Goal: Find specific page/section: Find specific page/section

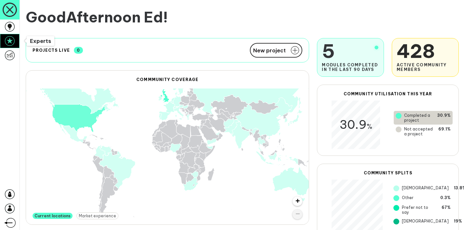
click at [9, 43] on icon at bounding box center [10, 41] width 10 height 10
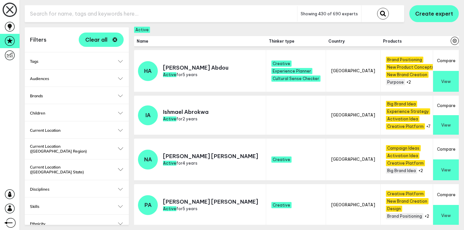
click at [140, 11] on input "text" at bounding box center [161, 14] width 272 height 16
type input "peru"
click at [377, 8] on button "submit" at bounding box center [383, 14] width 12 height 12
checkbox input "false"
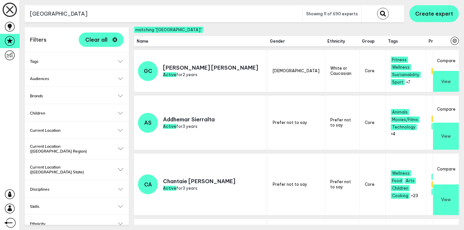
scroll to position [0, 186]
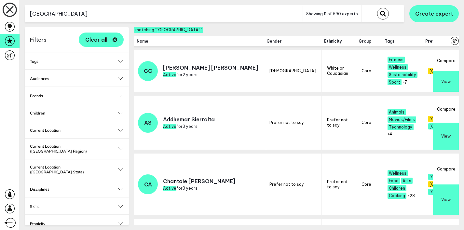
click at [425, 41] on span "Previous locations" at bounding box center [451, 41] width 52 height 5
click at [425, 42] on span "Previous locations" at bounding box center [451, 41] width 52 height 5
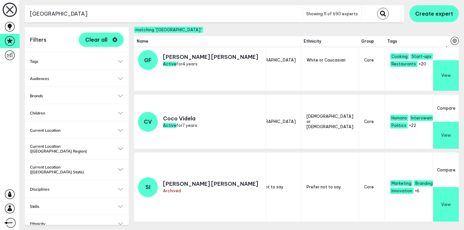
scroll to position [444, 230]
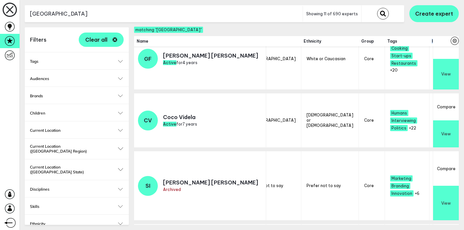
click at [443, 138] on button "View" at bounding box center [446, 133] width 26 height 27
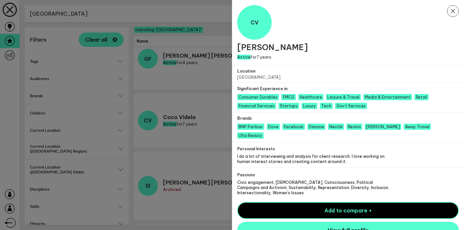
scroll to position [3, 0]
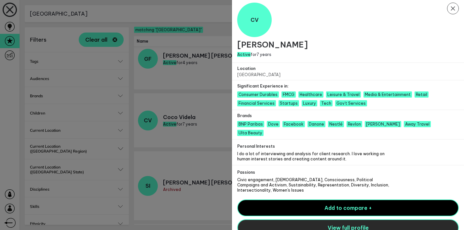
click at [355, 225] on span "View full profile" at bounding box center [348, 228] width 41 height 7
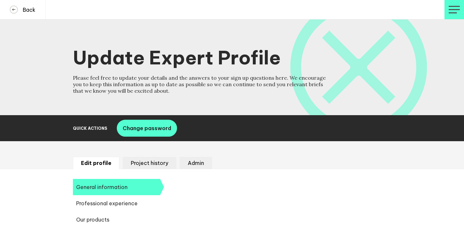
select select "20250"
select select "19082"
select select "14724"
select select "9273"
select select "10937"
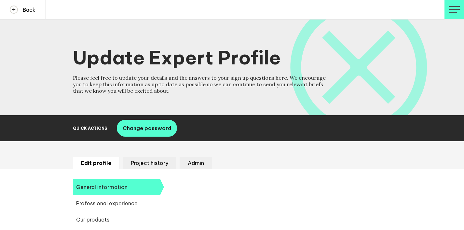
select select "11708"
select select "15515"
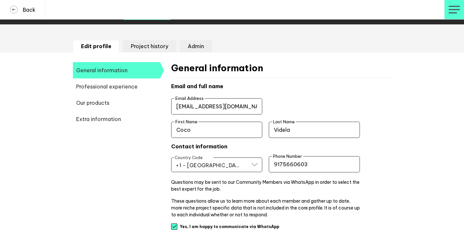
scroll to position [107, 0]
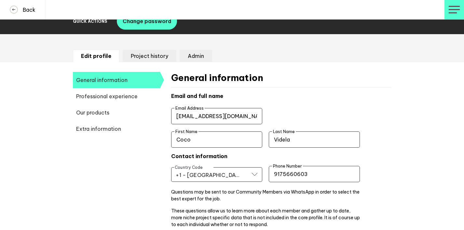
click at [140, 54] on li "Project history" at bounding box center [150, 56] width 54 height 12
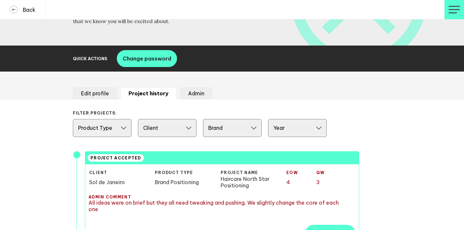
scroll to position [75, 0]
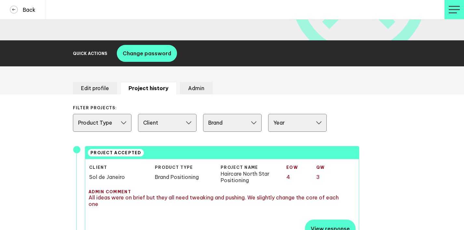
click at [198, 89] on li "Admin" at bounding box center [196, 88] width 33 height 12
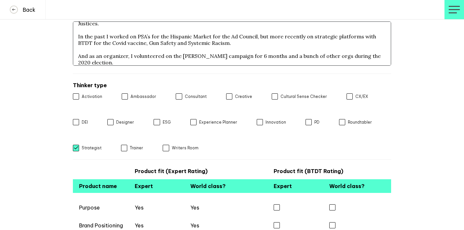
scroll to position [0, 0]
